Goal: Task Accomplishment & Management: Manage account settings

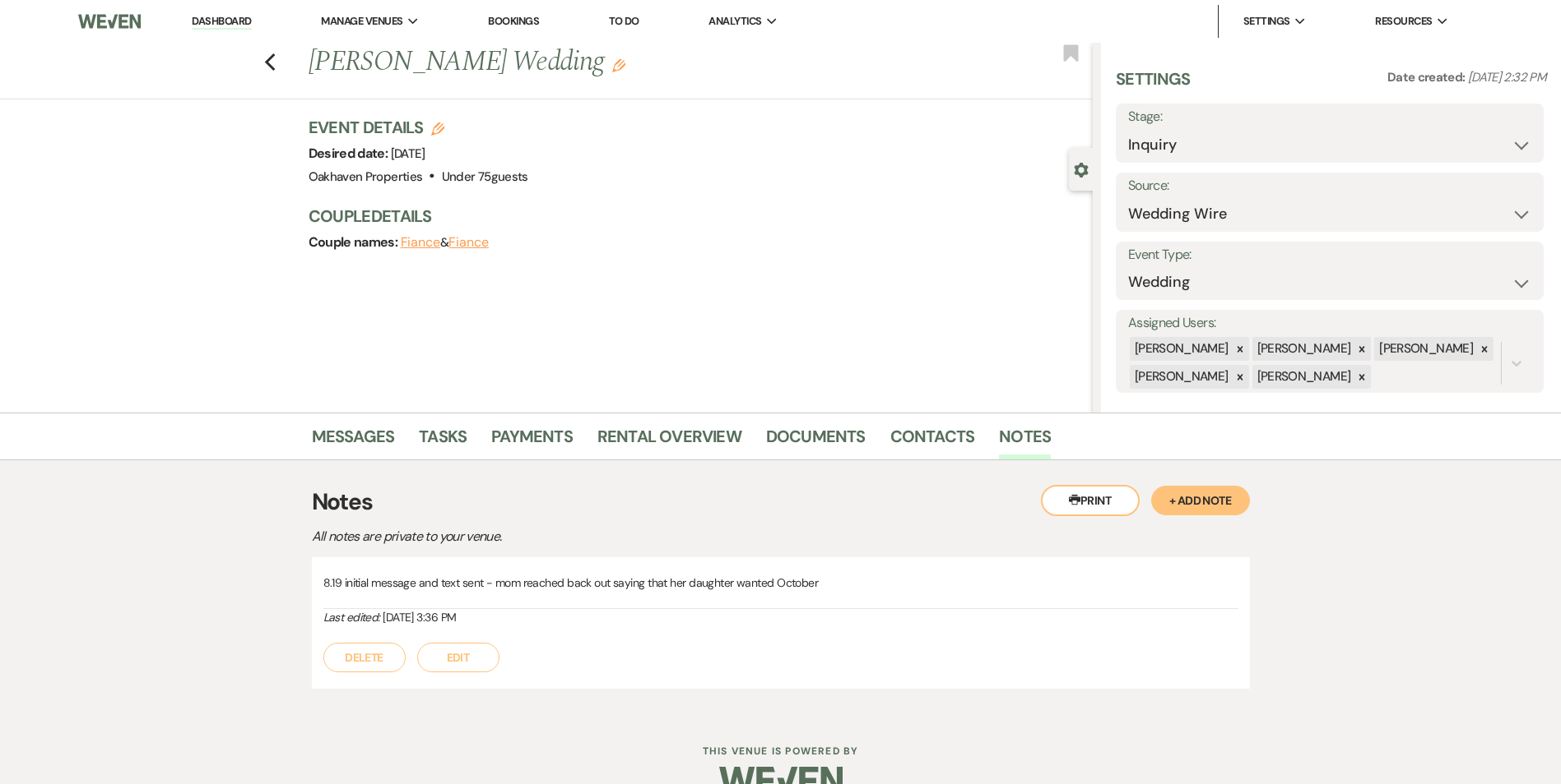
select select "3"
click at [213, 18] on link "Dashboard" at bounding box center [220, 22] width 59 height 16
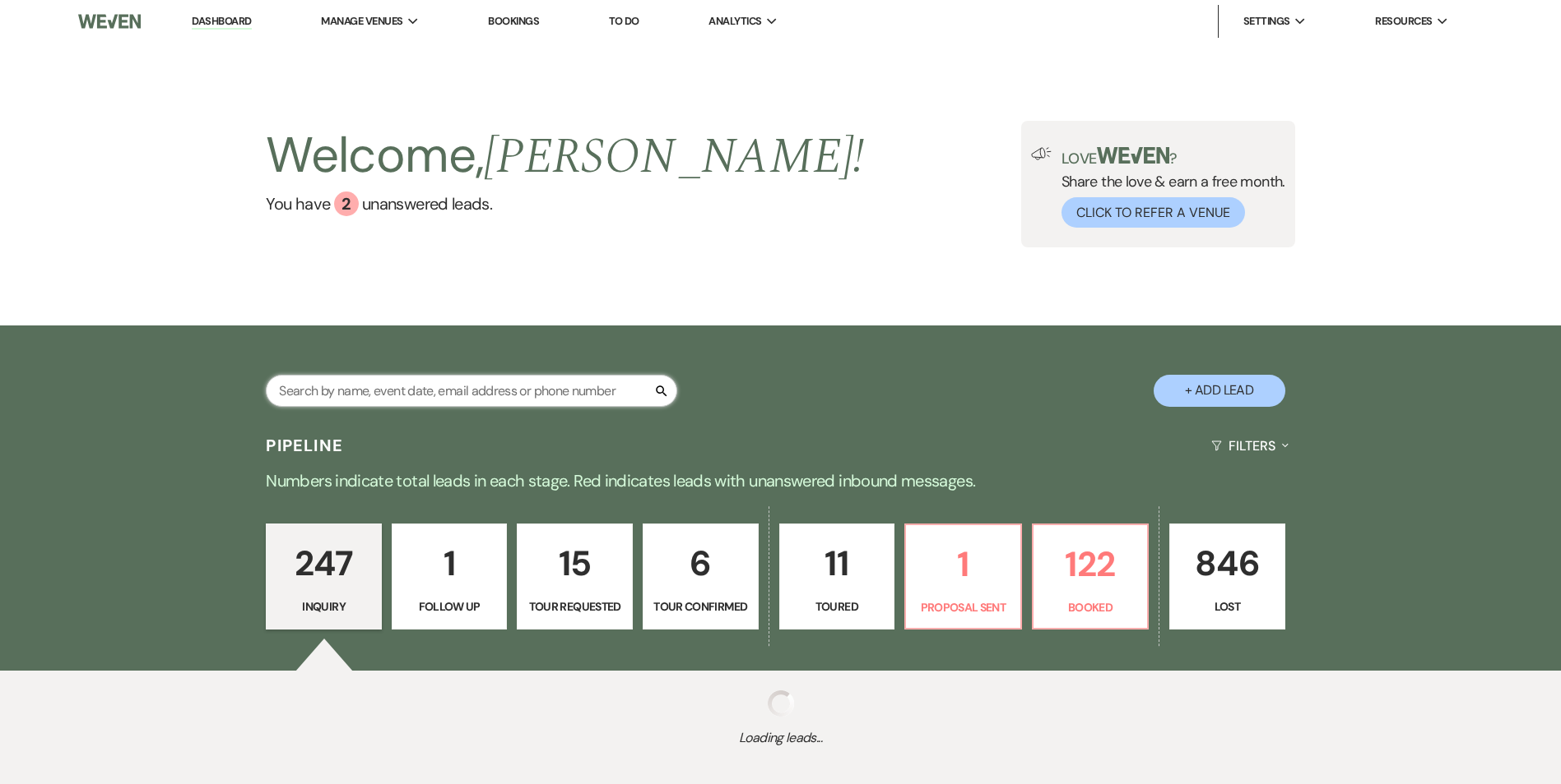
click at [372, 391] on input "text" at bounding box center [471, 391] width 411 height 32
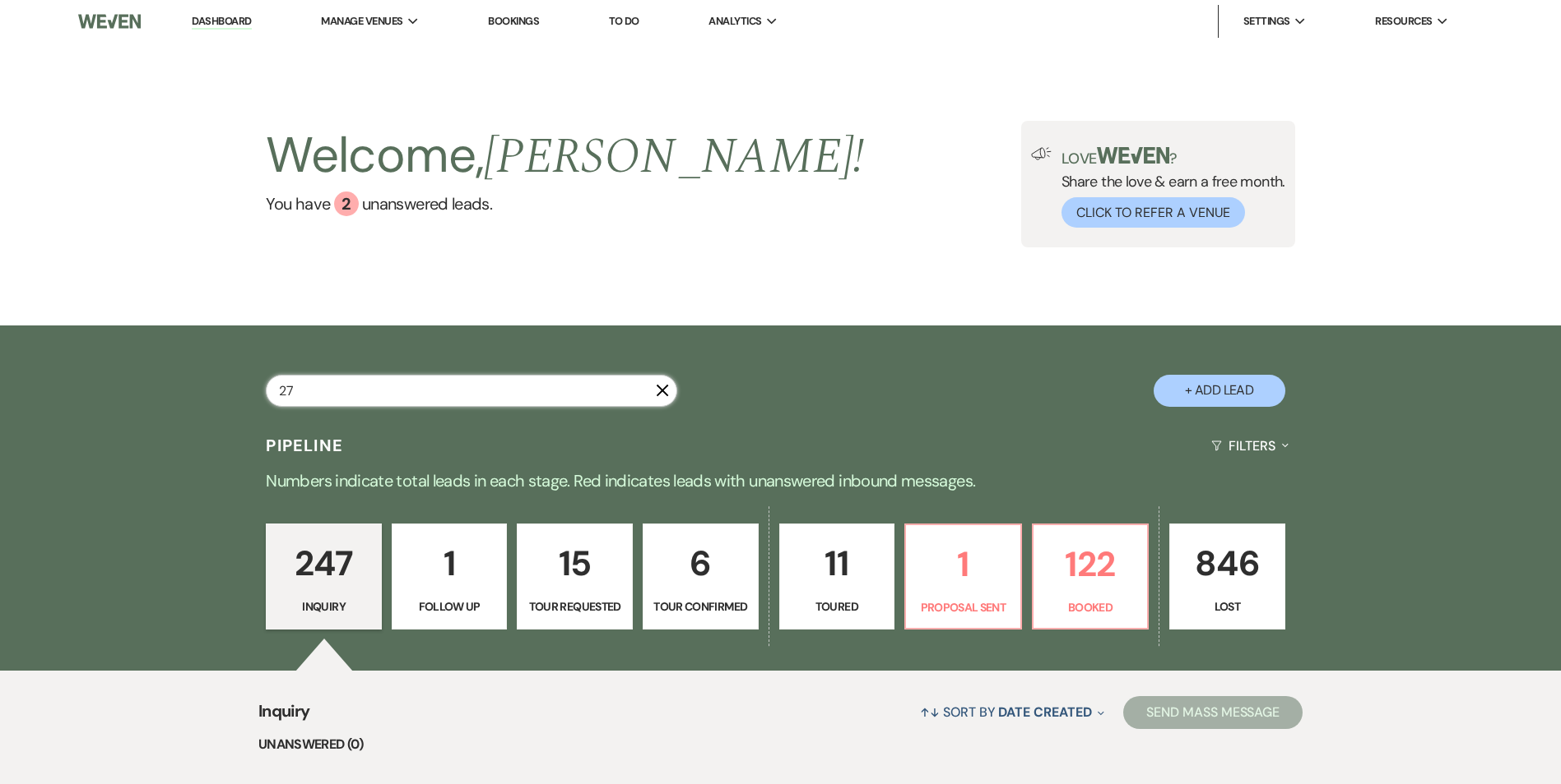
type input "276"
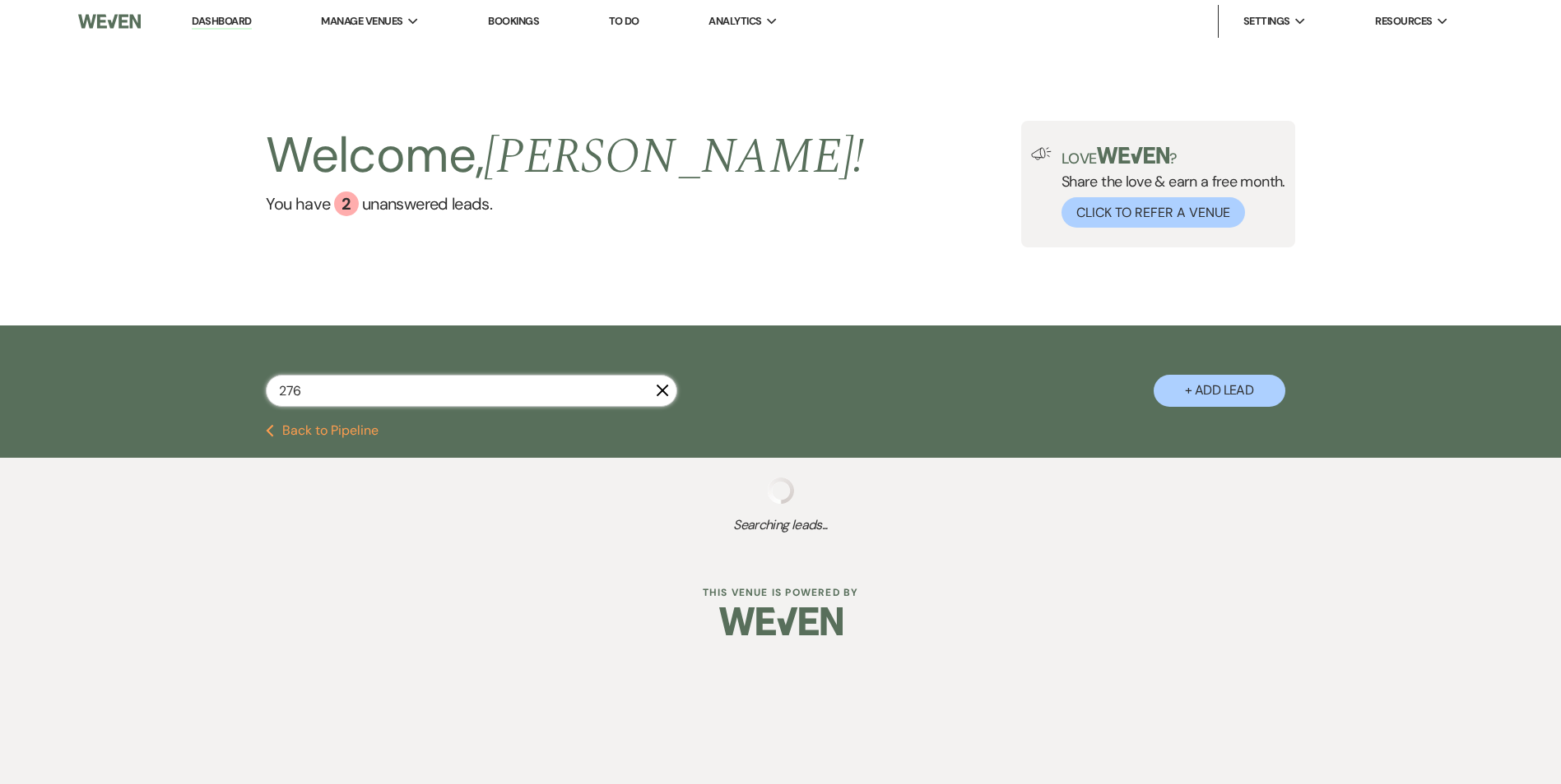
select select "2"
select select "8"
select select "4"
select select "8"
select select "6"
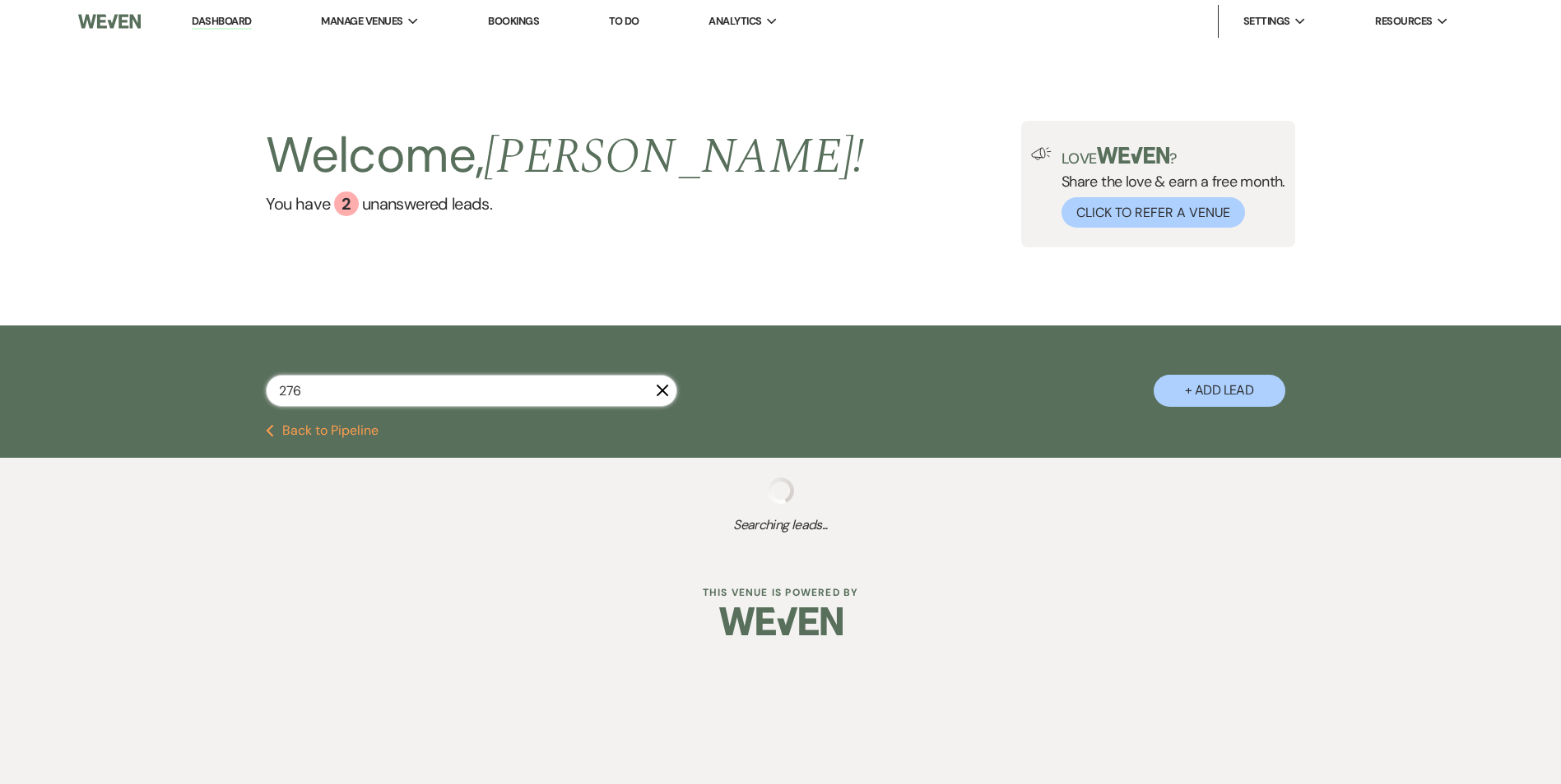
select select "4"
select select "8"
select select "7"
select select "8"
select select "6"
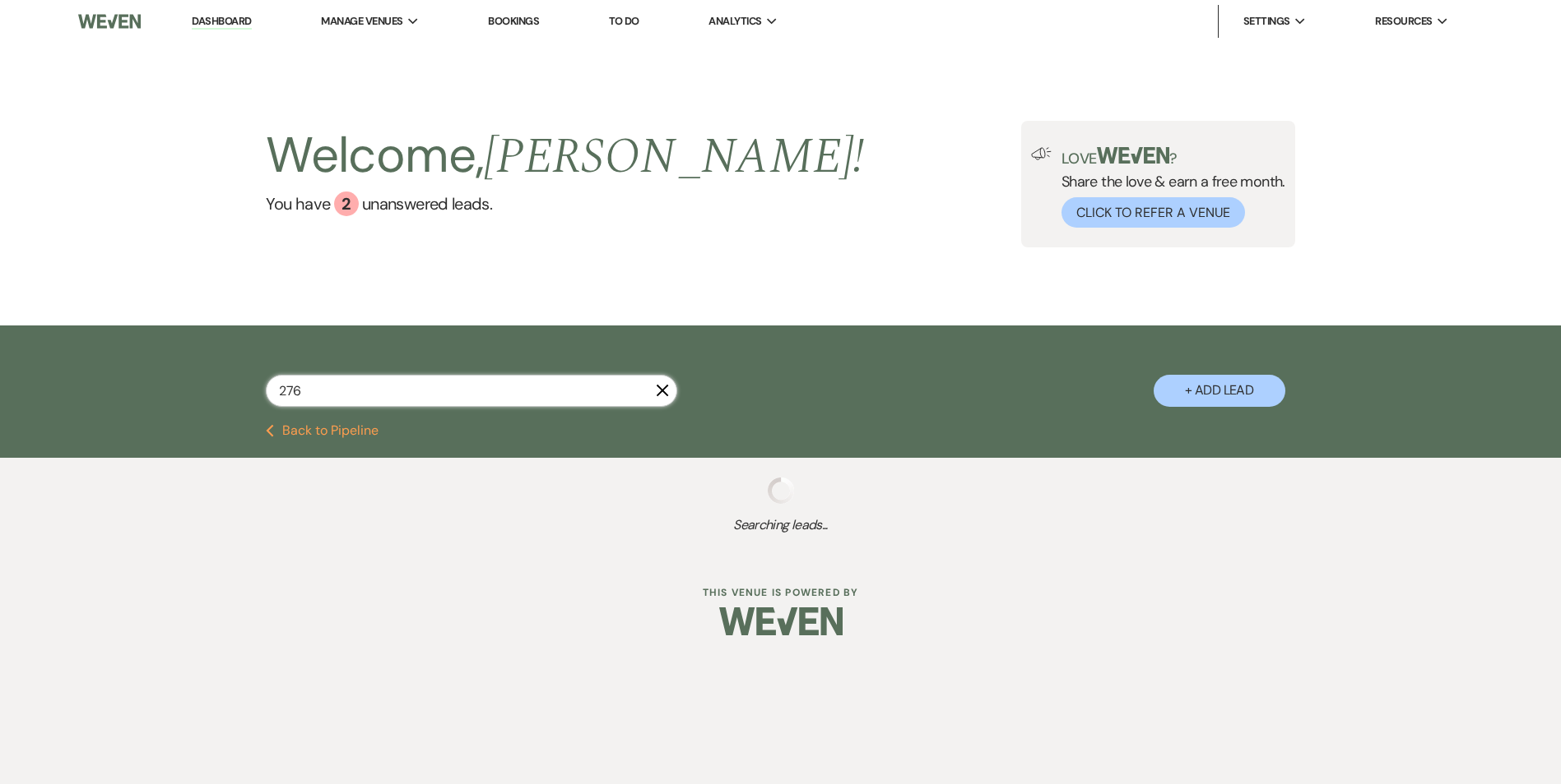
select select "8"
select select "6"
select select "8"
select select "4"
select select "8"
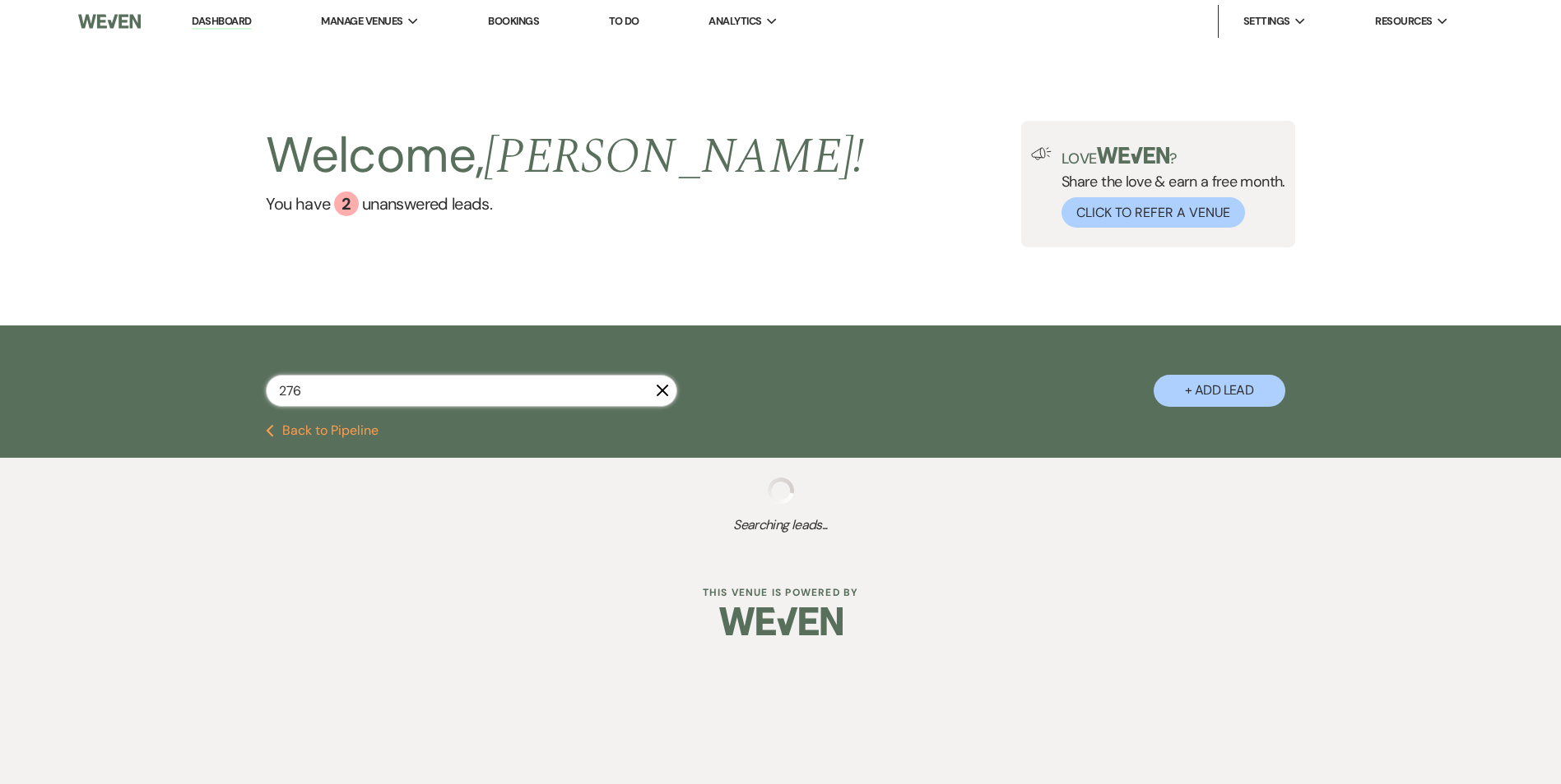
select select "8"
select select "10"
select select "8"
select select "1"
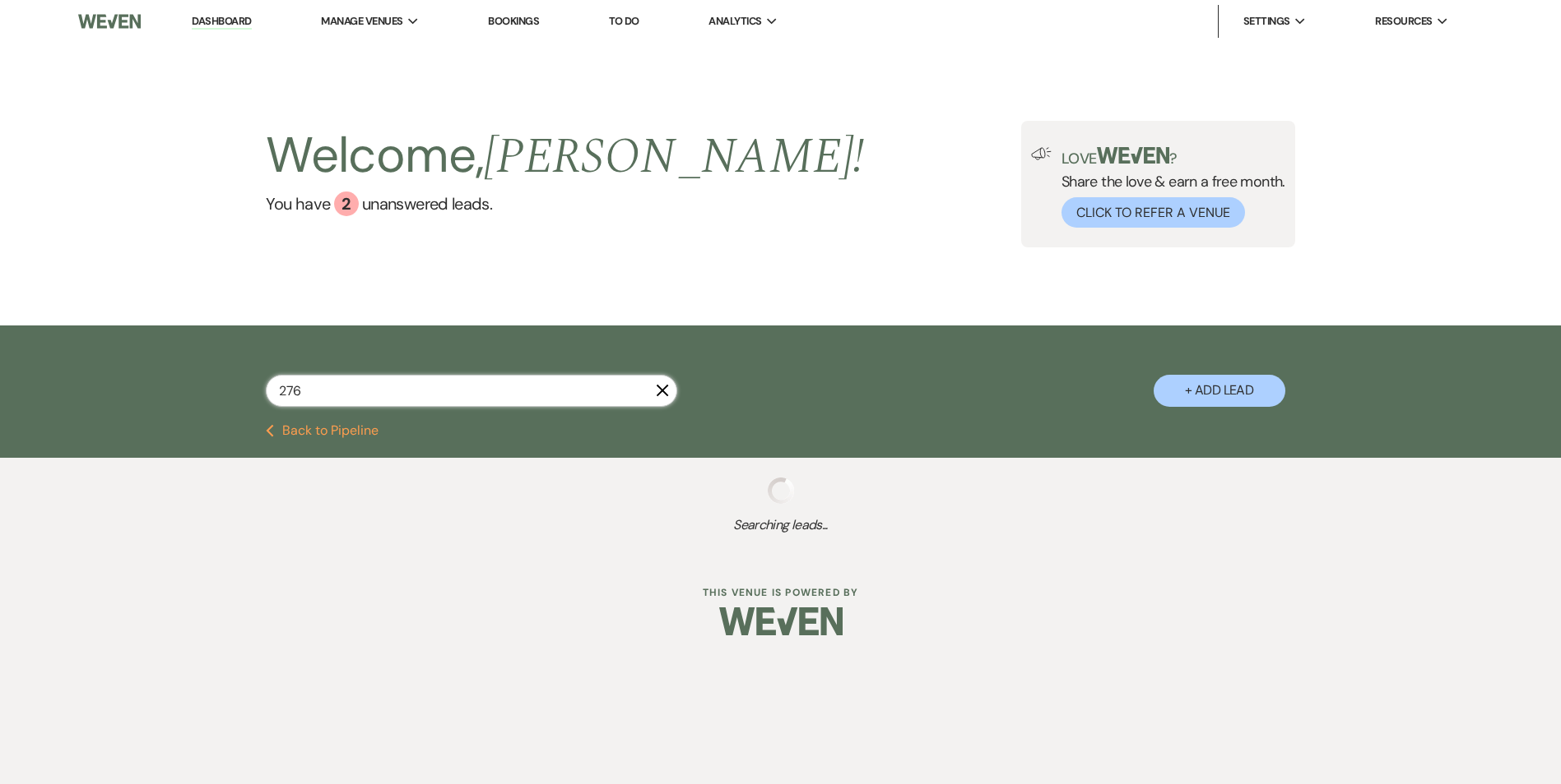
select select "8"
select select "6"
select select "2"
select select "8"
select select "10"
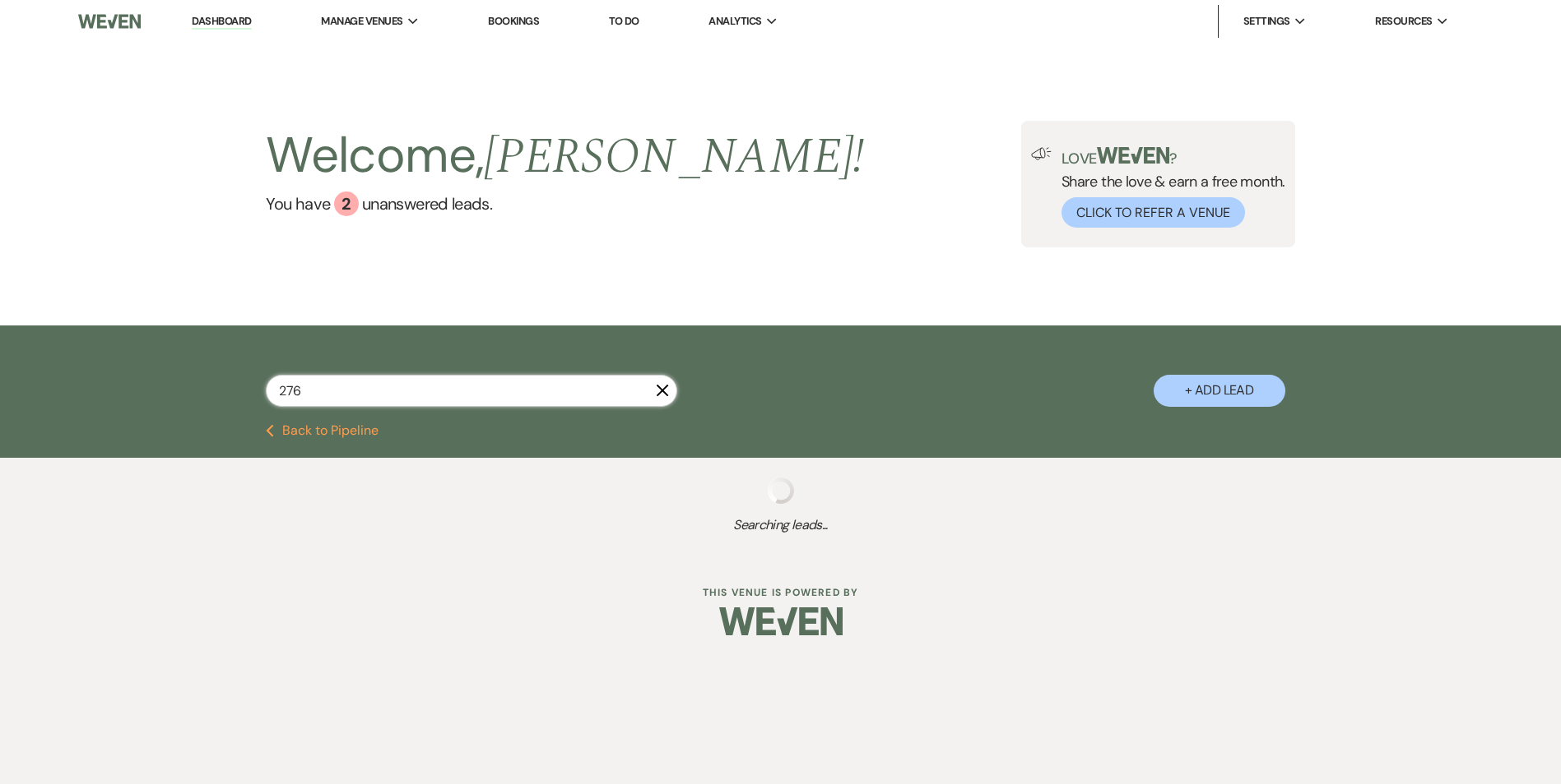
select select "8"
select select "6"
select select "8"
select select "5"
select select "8"
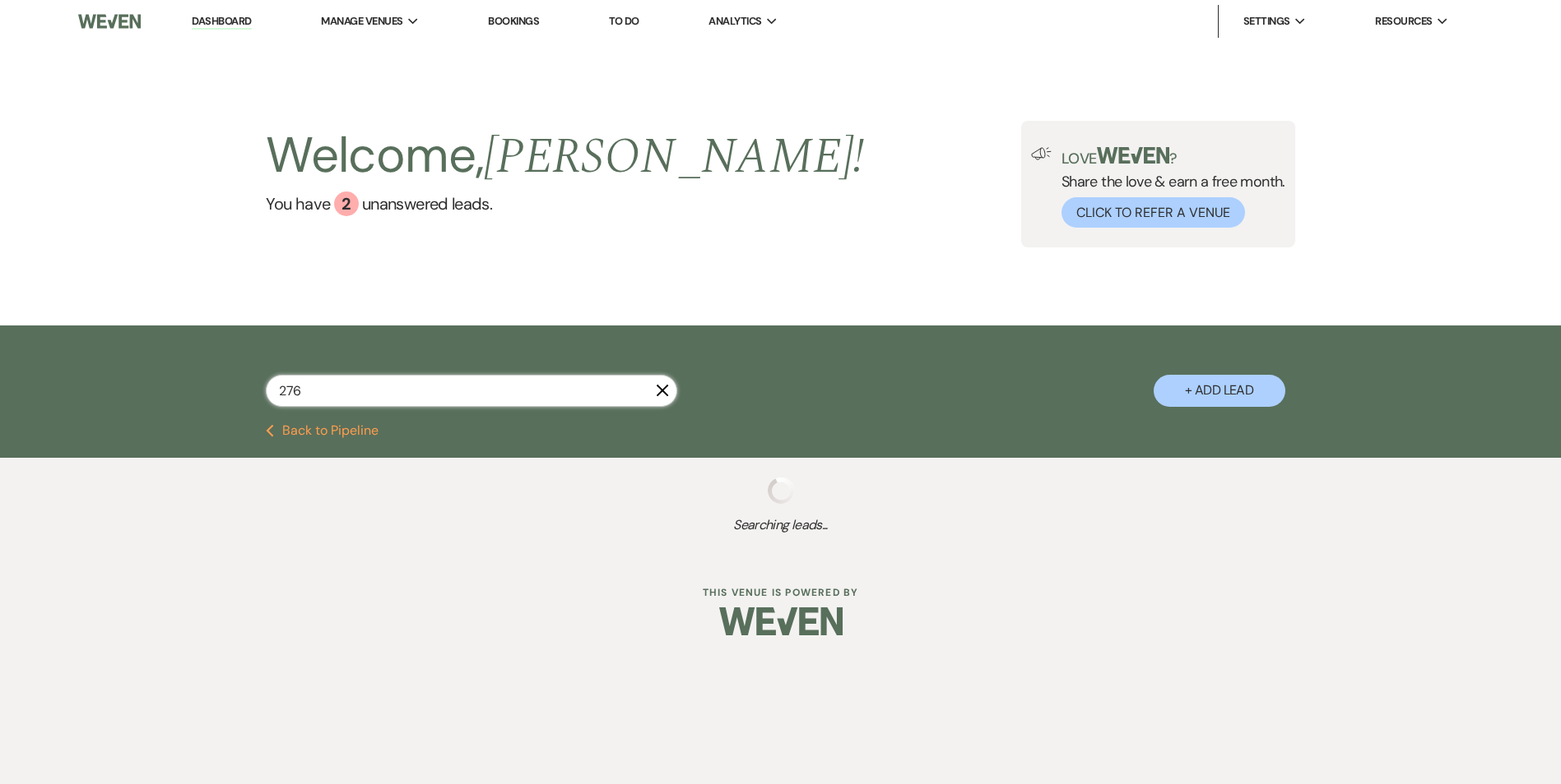
select select "5"
select select "8"
select select "5"
select select "8"
select select "6"
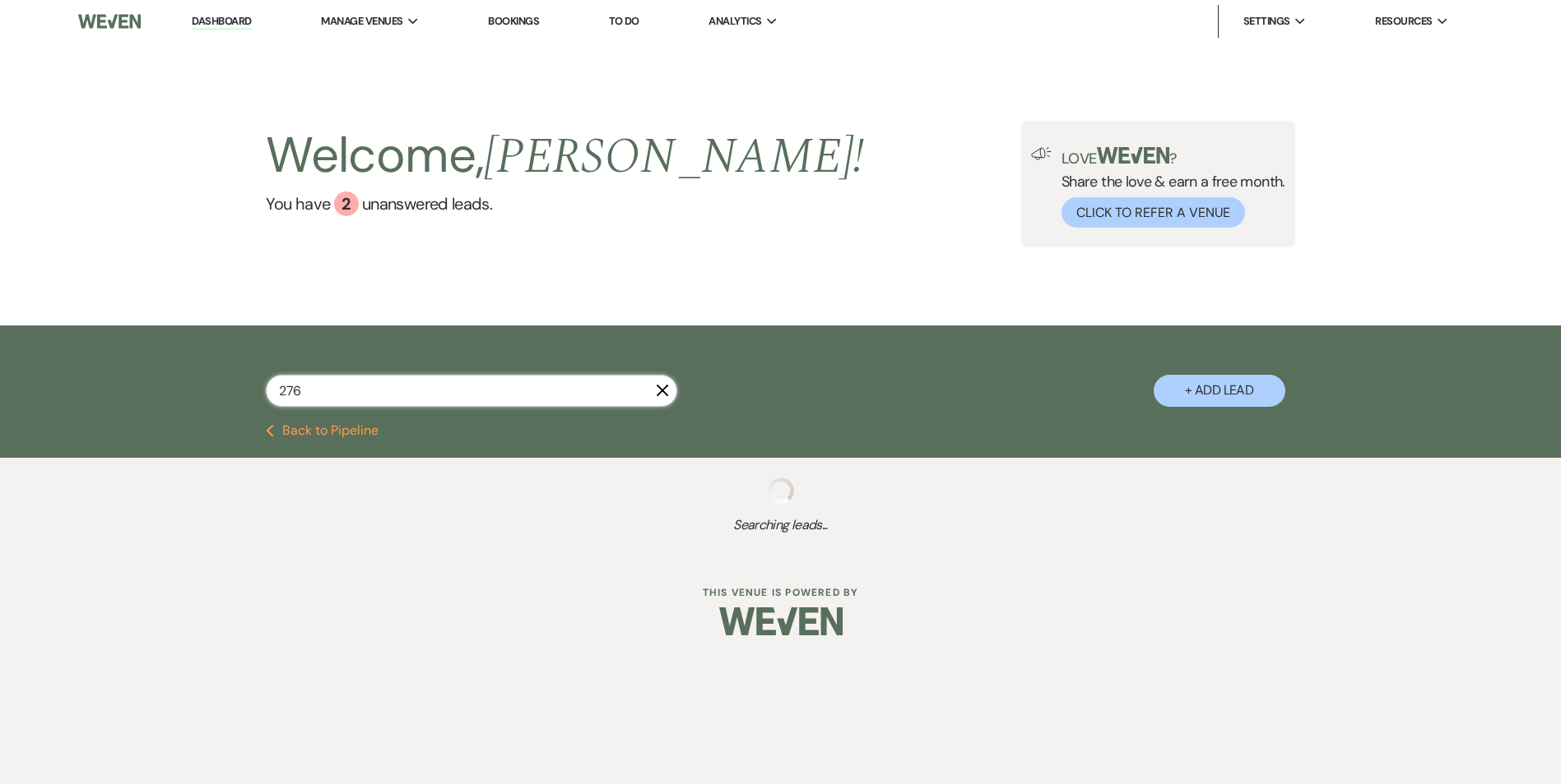
select select "8"
select select "5"
select select "8"
select select "5"
select select "8"
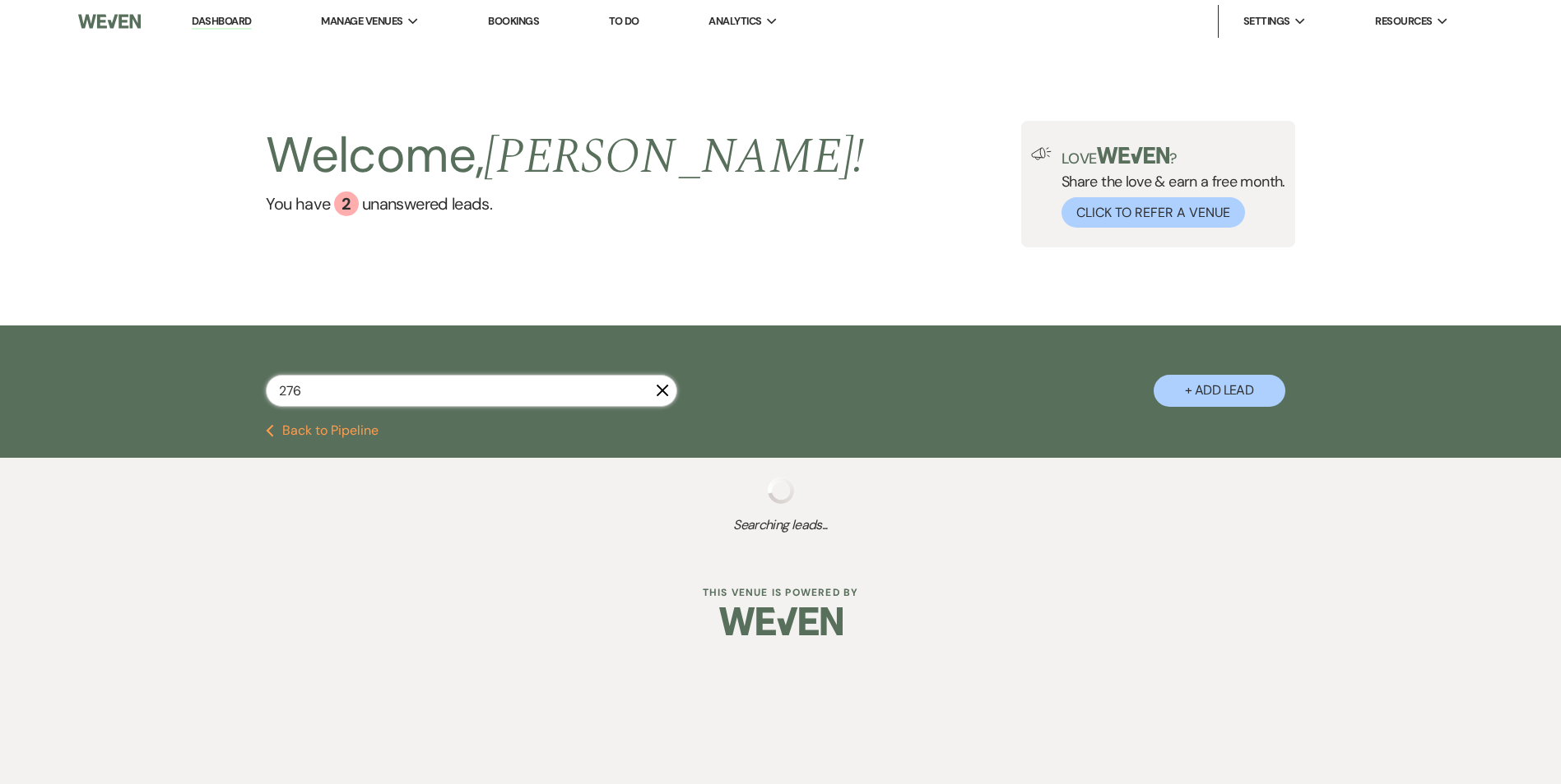
select select "5"
select select "8"
select select "7"
select select "8"
select select "5"
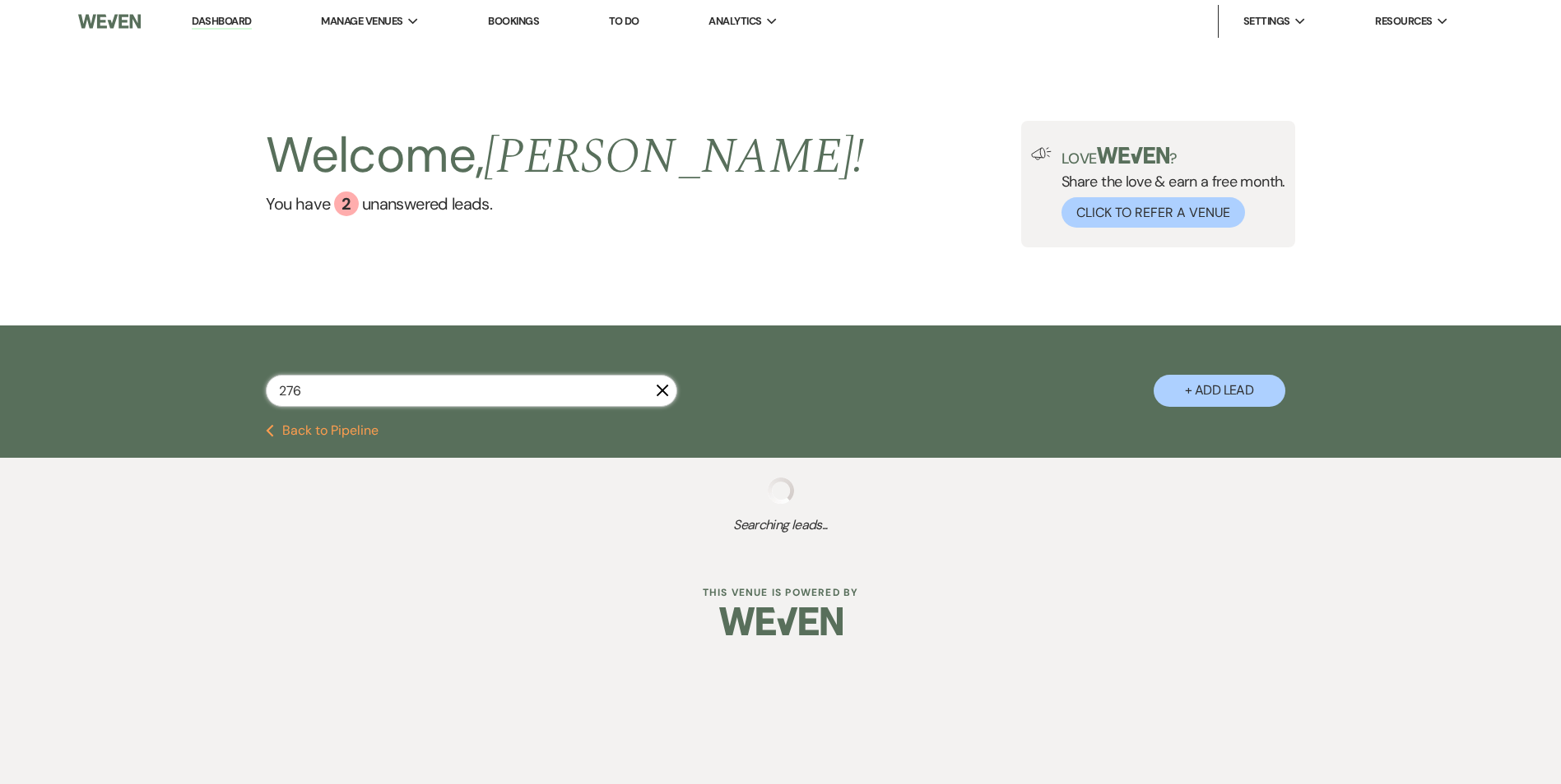
select select "8"
select select "5"
select select "8"
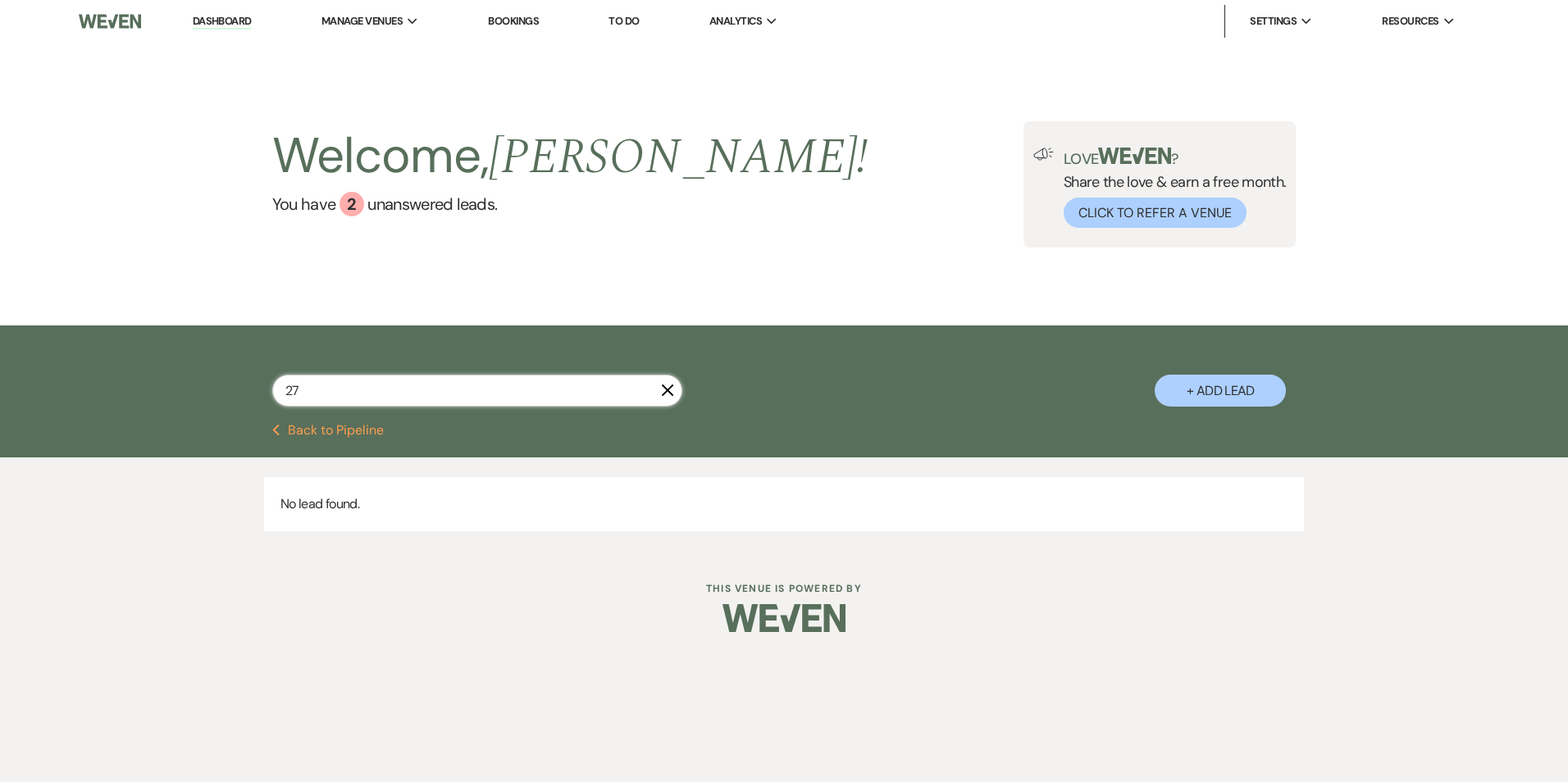
type input "2"
type input "743"
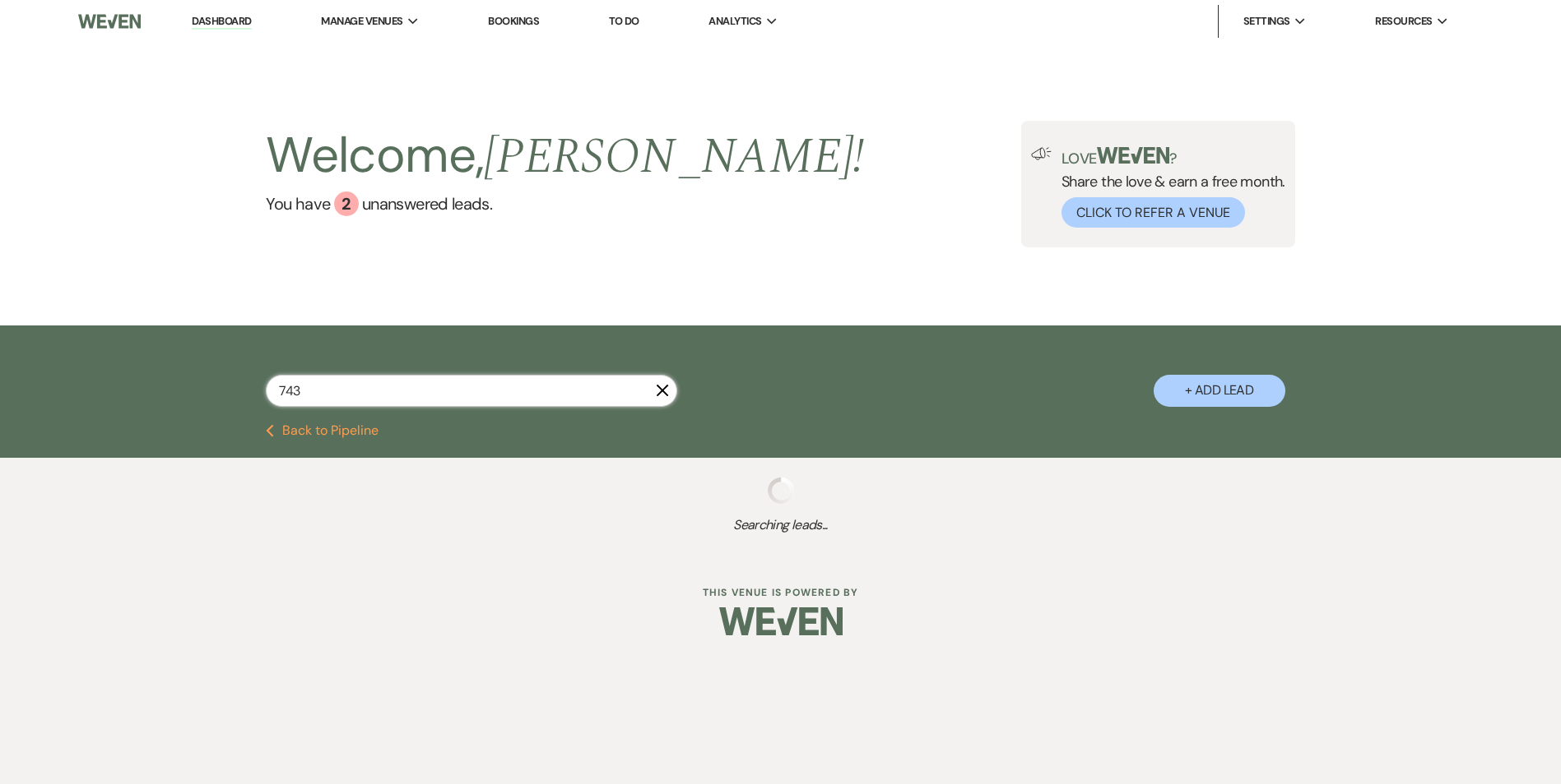
select select "8"
select select "5"
select select "8"
select select "5"
select select "8"
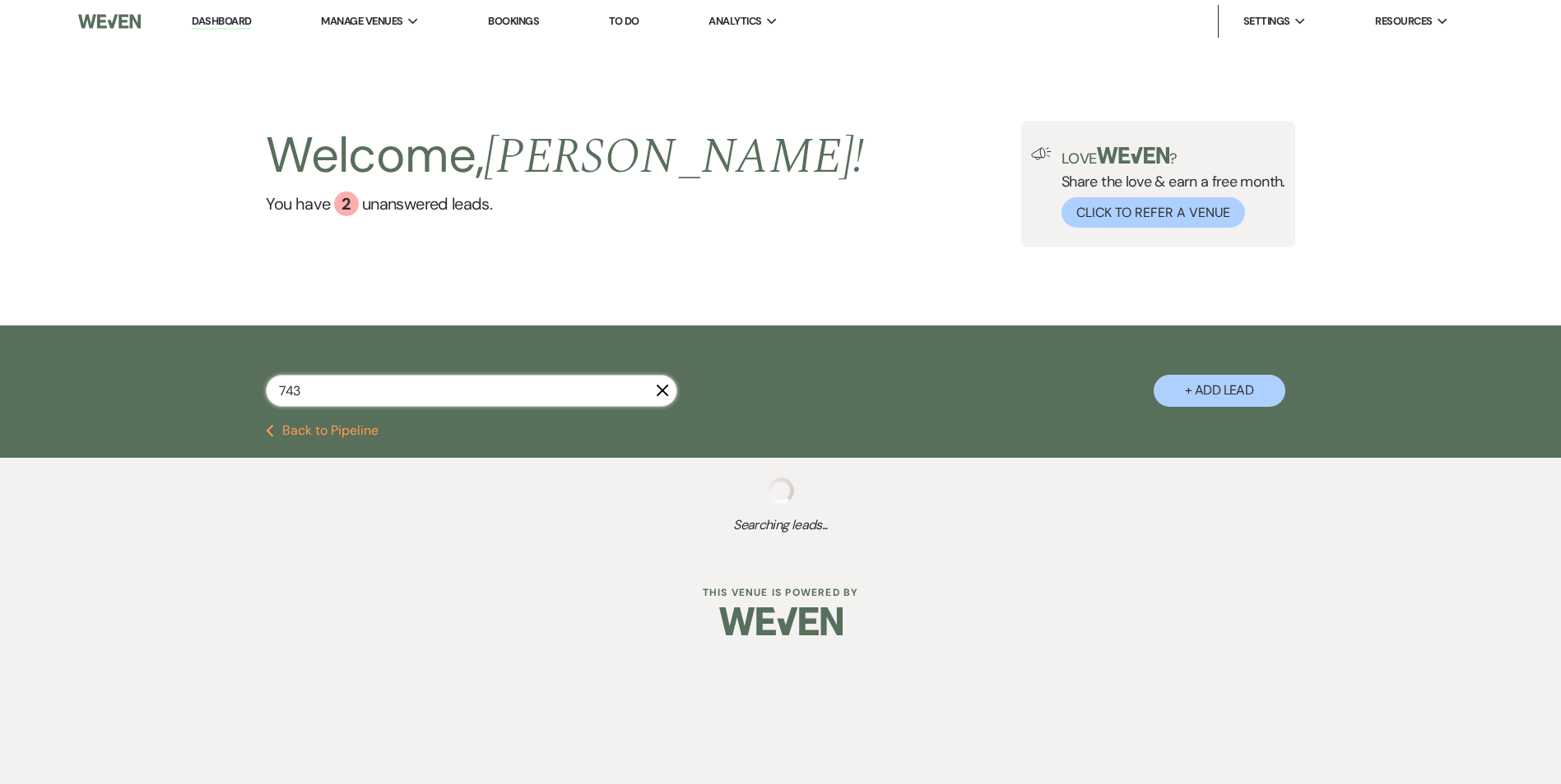
select select "6"
select select "8"
select select "6"
select select "8"
select select "6"
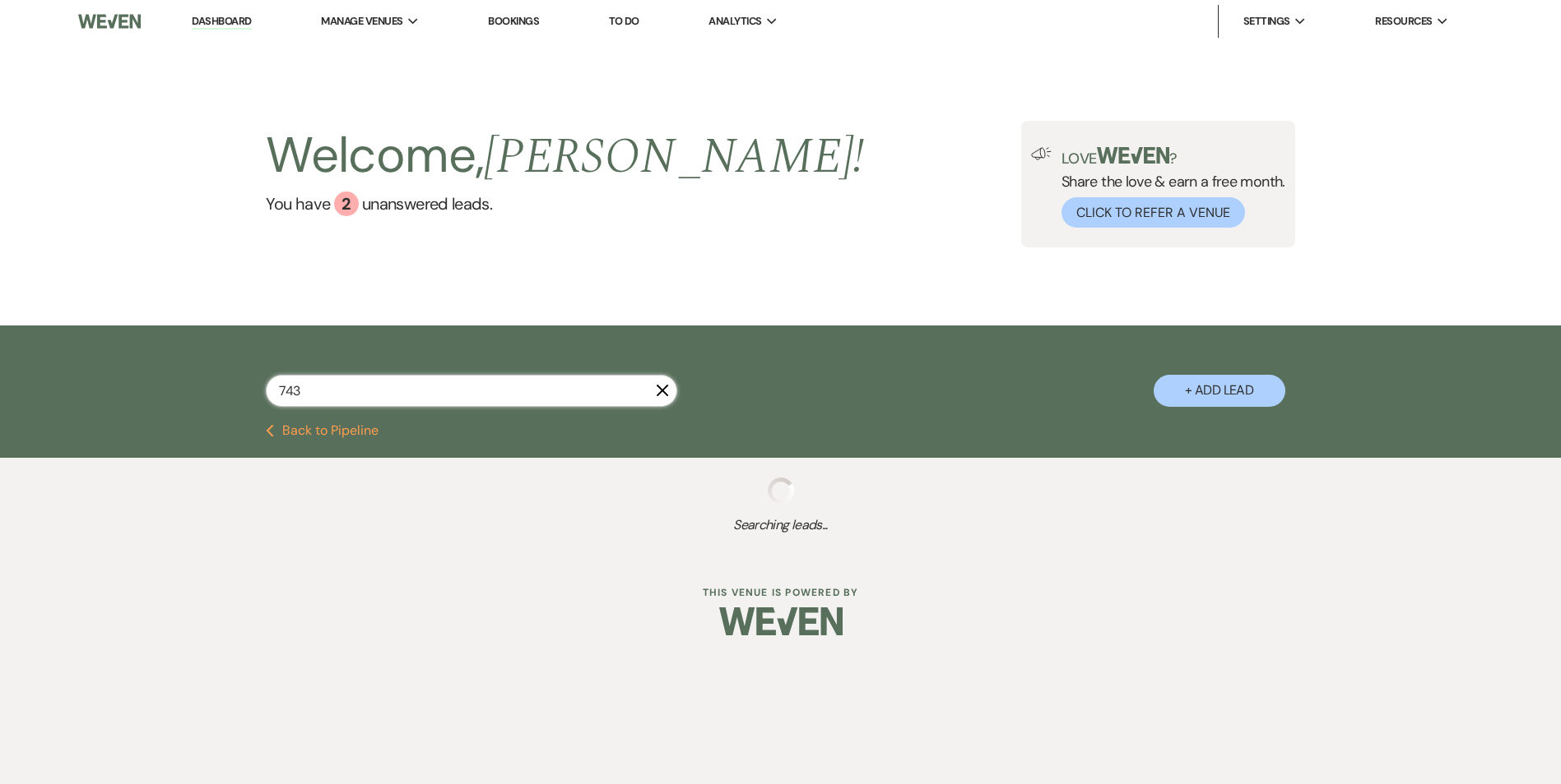
select select "8"
select select "5"
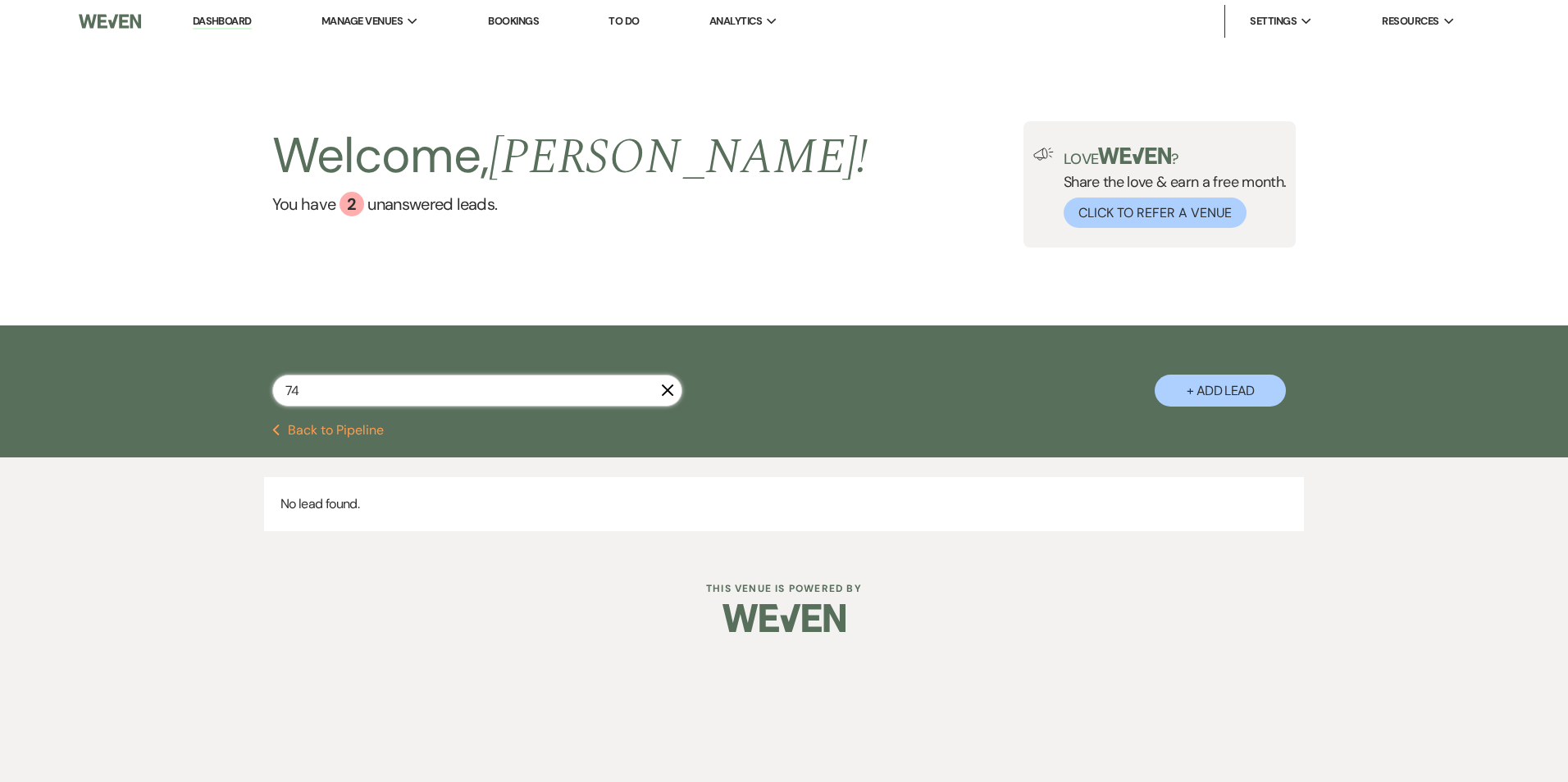
type input "7"
